Goal: Transaction & Acquisition: Subscribe to service/newsletter

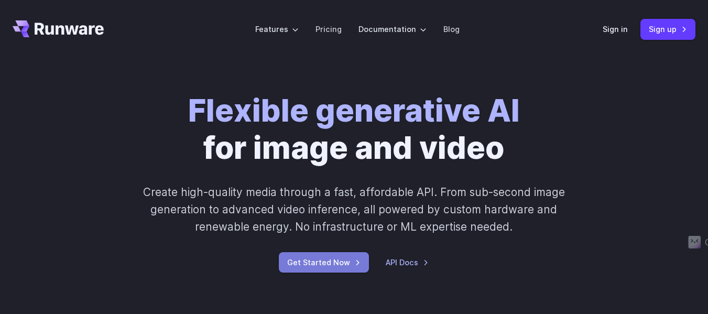
click at [355, 264] on link "Get Started Now" at bounding box center [324, 262] width 90 height 20
